Goal: Task Accomplishment & Management: Use online tool/utility

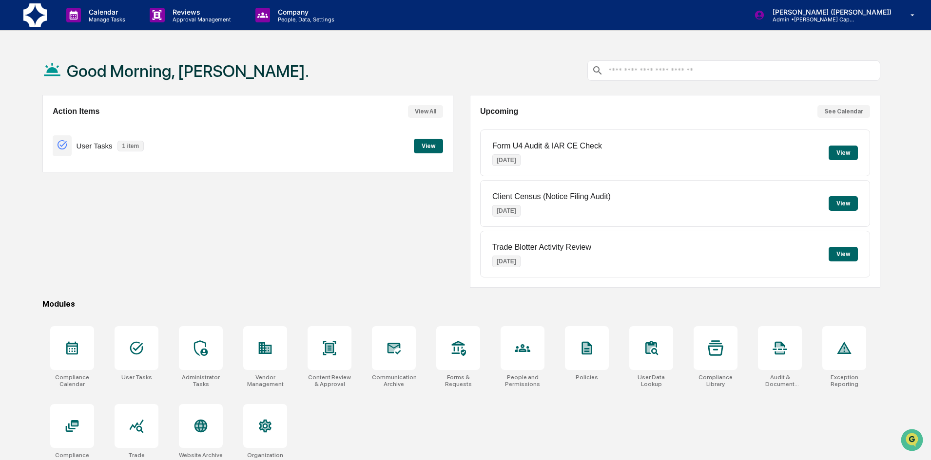
click at [424, 143] on button "View" at bounding box center [428, 146] width 29 height 15
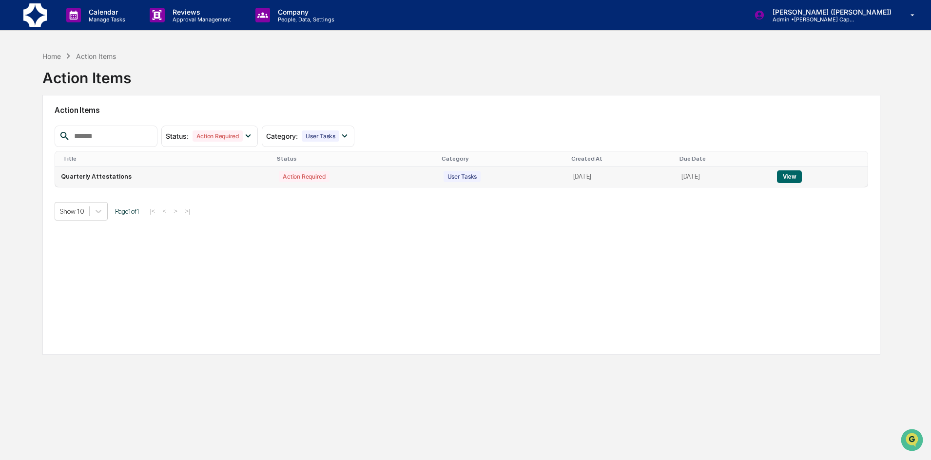
click at [789, 177] on button "View" at bounding box center [789, 177] width 25 height 13
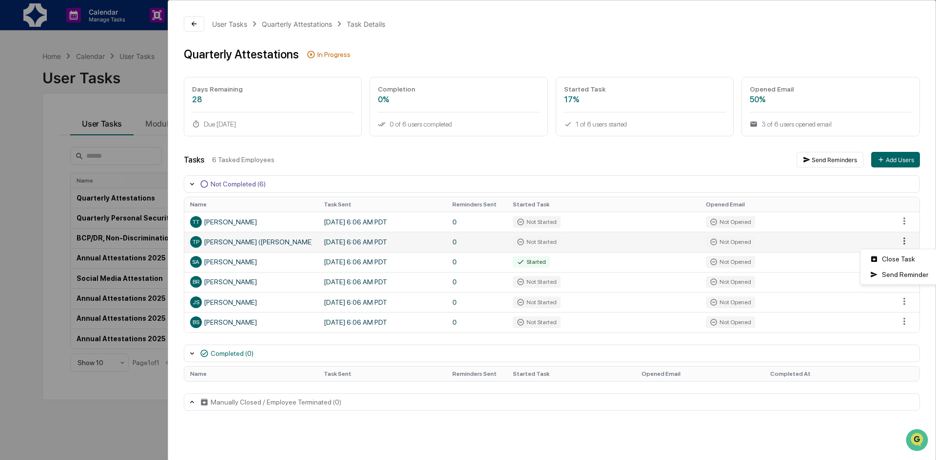
click at [896, 241] on html "Calendar Manage Tasks Reviews Approval Management Company People, Data, Setting…" at bounding box center [468, 230] width 936 height 460
click at [892, 263] on div "Close Task" at bounding box center [899, 259] width 74 height 16
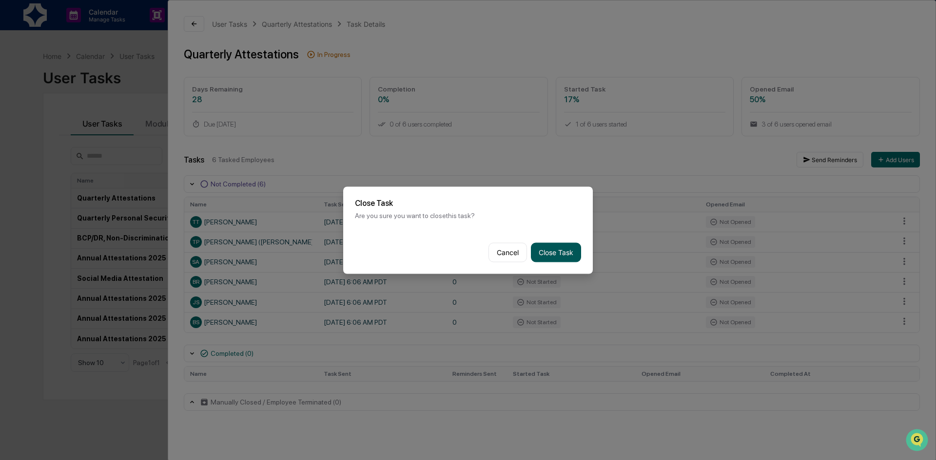
click at [559, 247] on button "Close Task" at bounding box center [556, 252] width 50 height 19
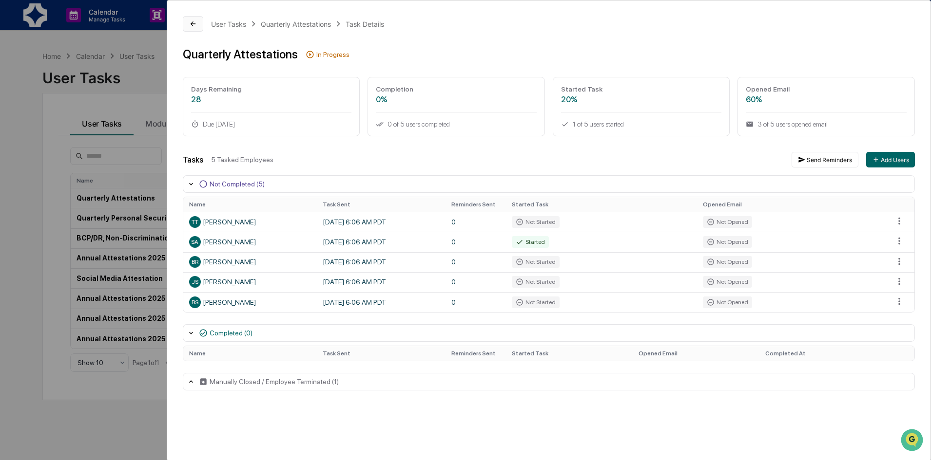
click at [189, 26] on icon at bounding box center [193, 24] width 8 height 8
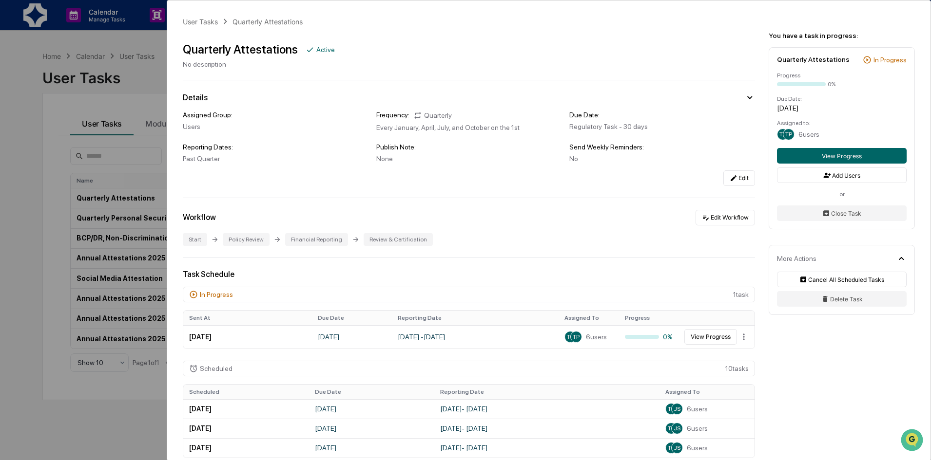
click at [23, 52] on div "User Tasks Quarterly Attestations Quarterly Attestations Active No description …" at bounding box center [465, 230] width 931 height 460
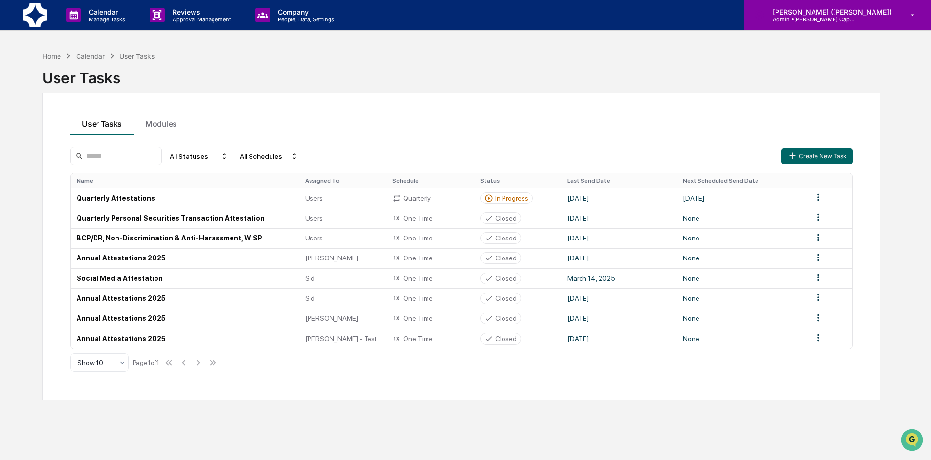
click at [914, 15] on icon at bounding box center [913, 15] width 4 height 2
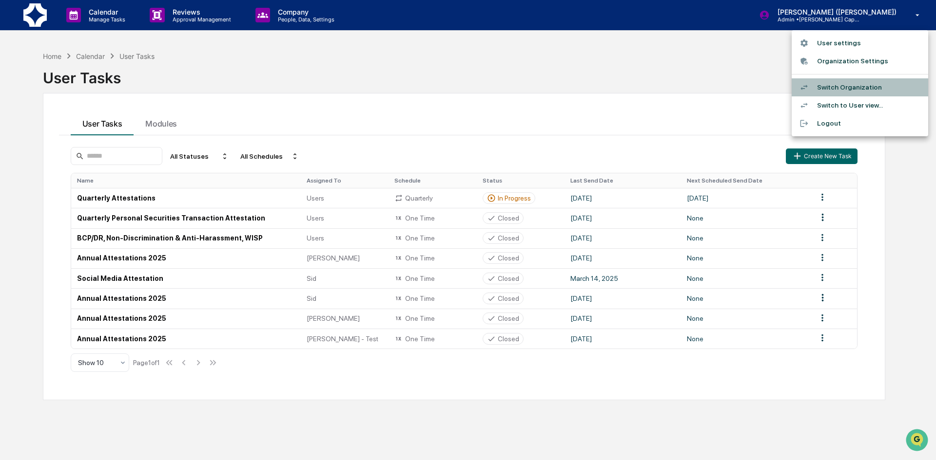
click at [860, 83] on li "Switch Organization" at bounding box center [859, 87] width 136 height 18
